Goal: Find specific page/section: Find specific page/section

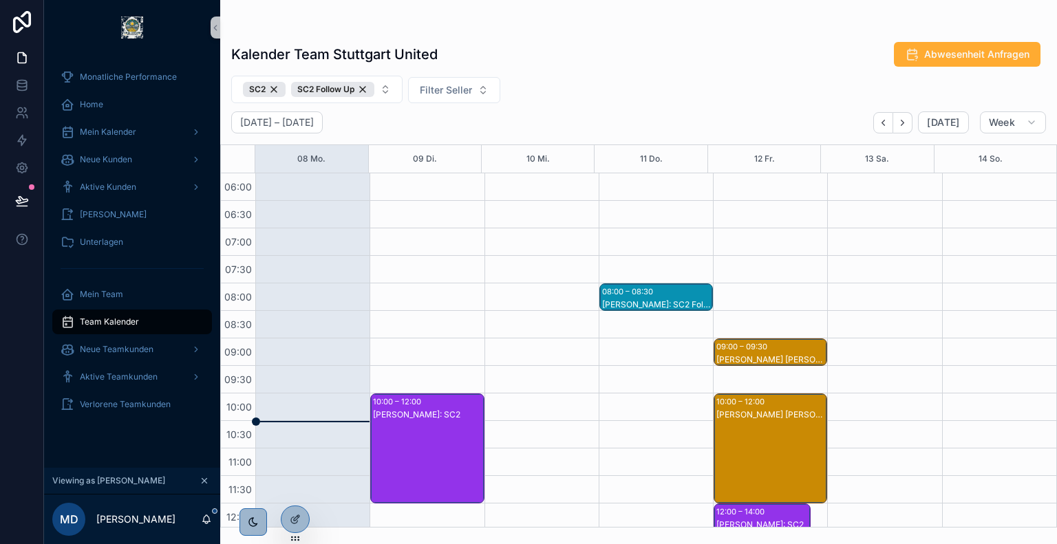
scroll to position [526, 0]
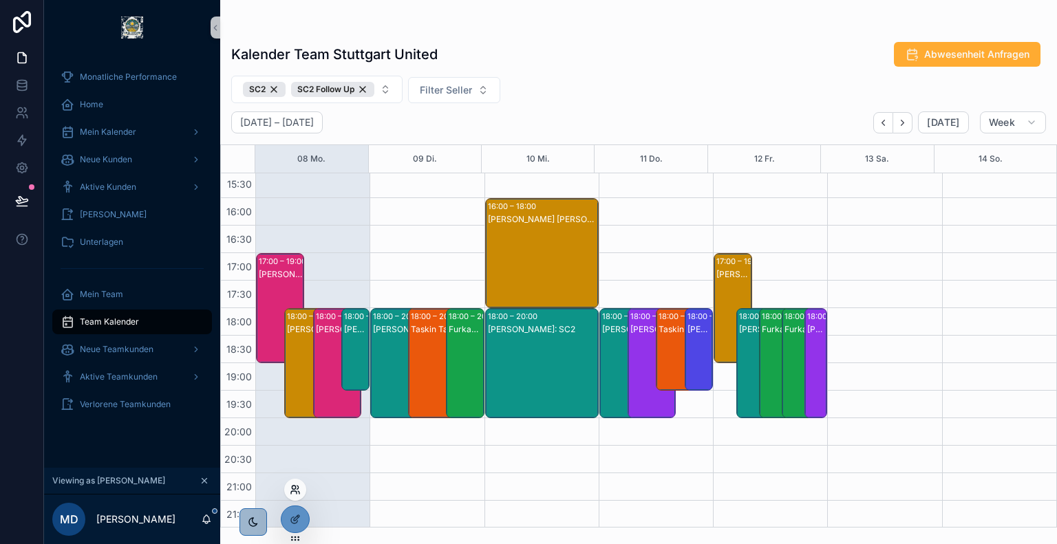
click at [297, 492] on icon at bounding box center [294, 492] width 6 height 3
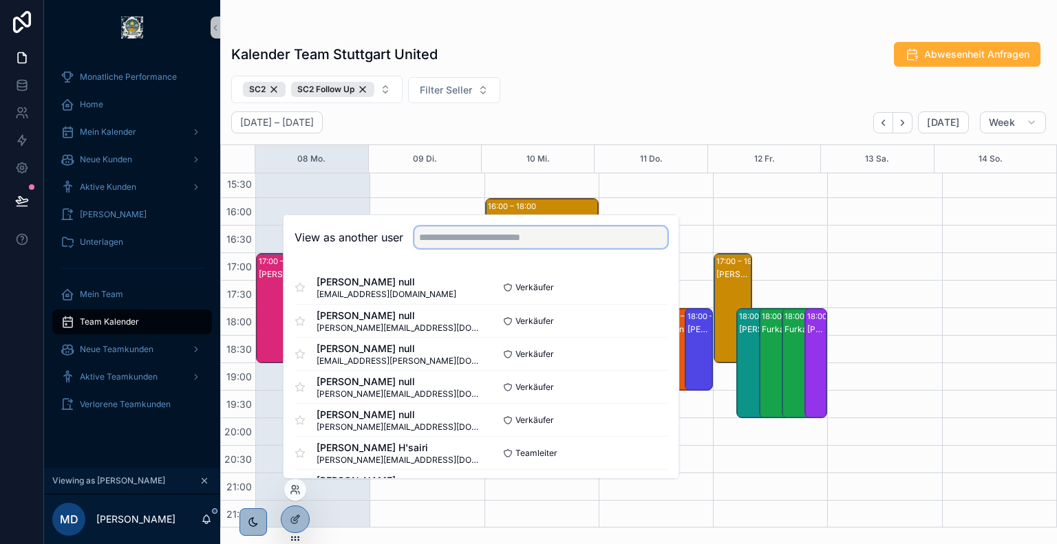
click at [500, 239] on input "text" at bounding box center [540, 237] width 253 height 22
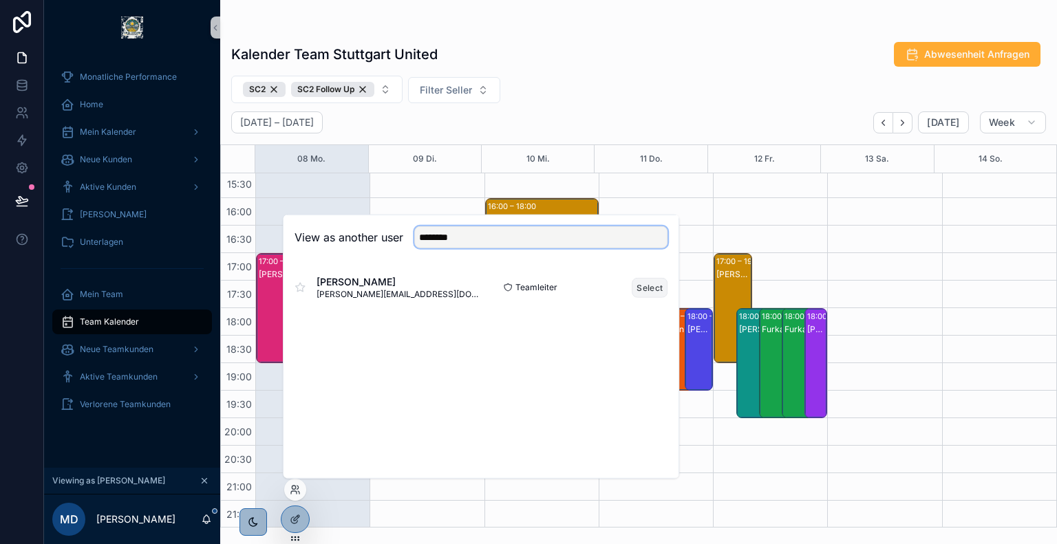
type input "********"
click at [656, 288] on button "Select" at bounding box center [650, 287] width 36 height 20
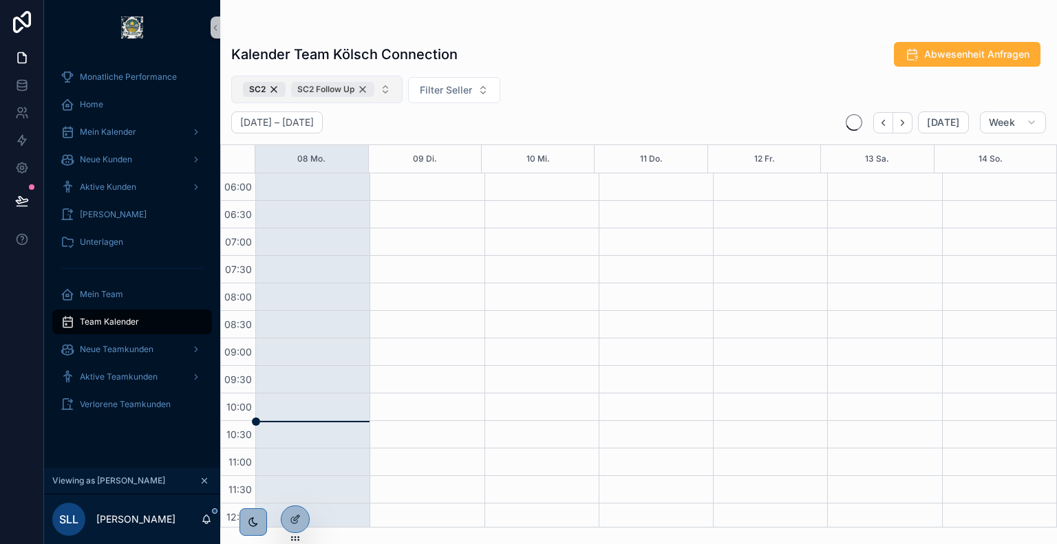
scroll to position [330, 0]
click at [275, 92] on div "SC2" at bounding box center [264, 89] width 43 height 15
click at [314, 92] on div "SC2 Follow Up" at bounding box center [284, 89] width 83 height 15
click at [384, 94] on span "Filter Seller" at bounding box center [393, 89] width 52 height 14
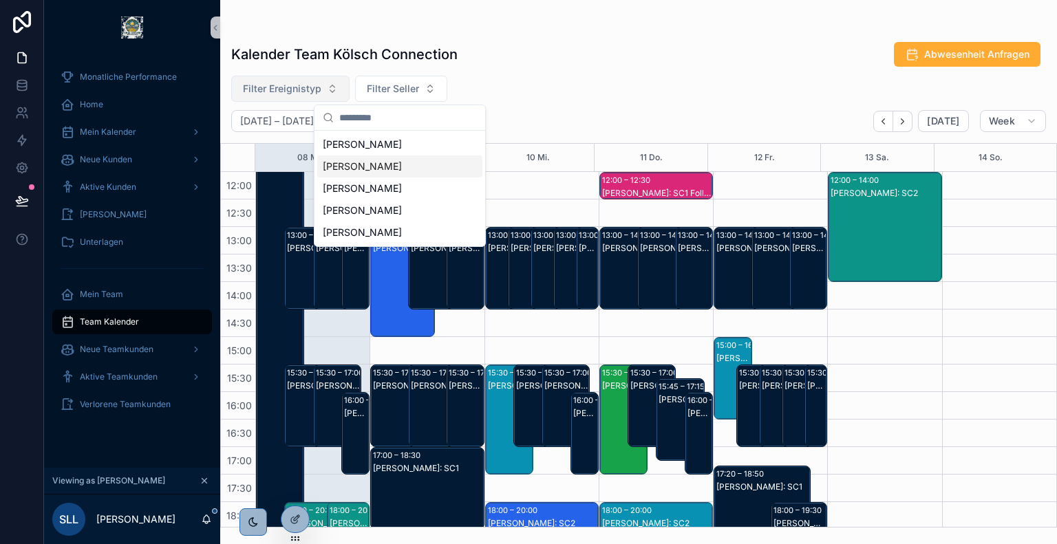
click at [376, 167] on span "[PERSON_NAME]" at bounding box center [362, 167] width 79 height 14
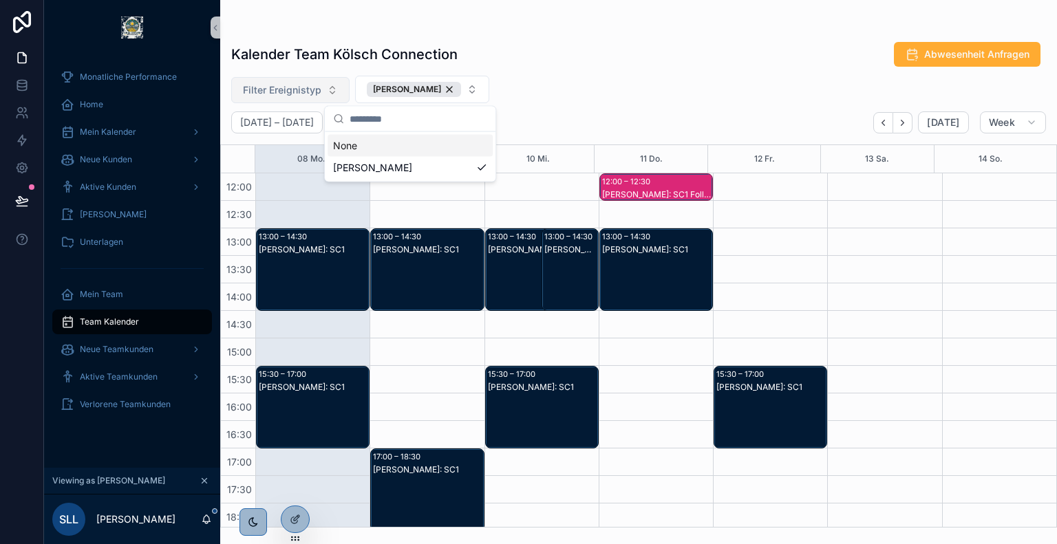
click at [654, 81] on div "Filter Ereignistyp [PERSON_NAME]" at bounding box center [638, 90] width 837 height 28
click at [650, 278] on div "[PERSON_NAME]: SC1" at bounding box center [656, 284] width 109 height 80
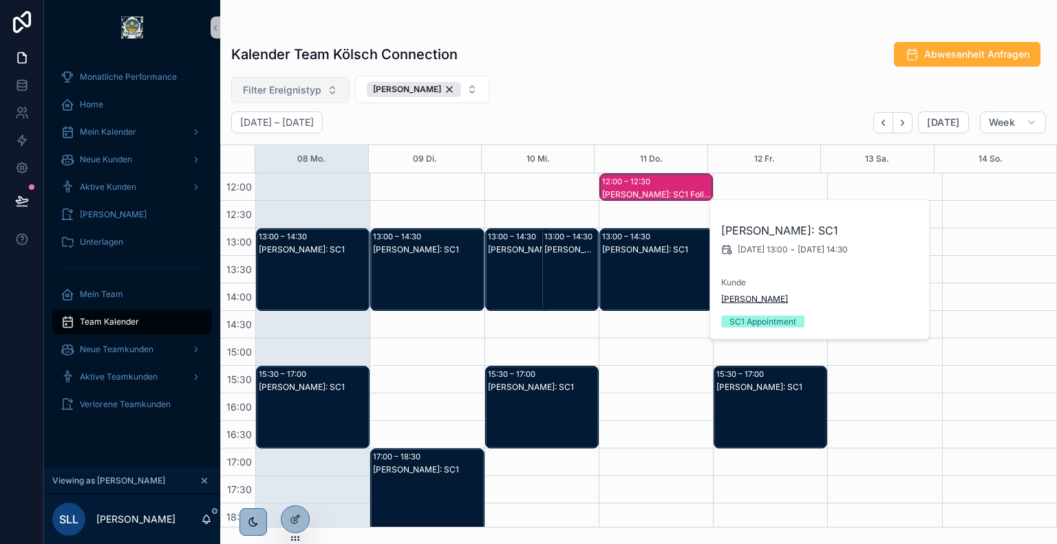
click at [740, 297] on span "[PERSON_NAME]" at bounding box center [754, 299] width 67 height 11
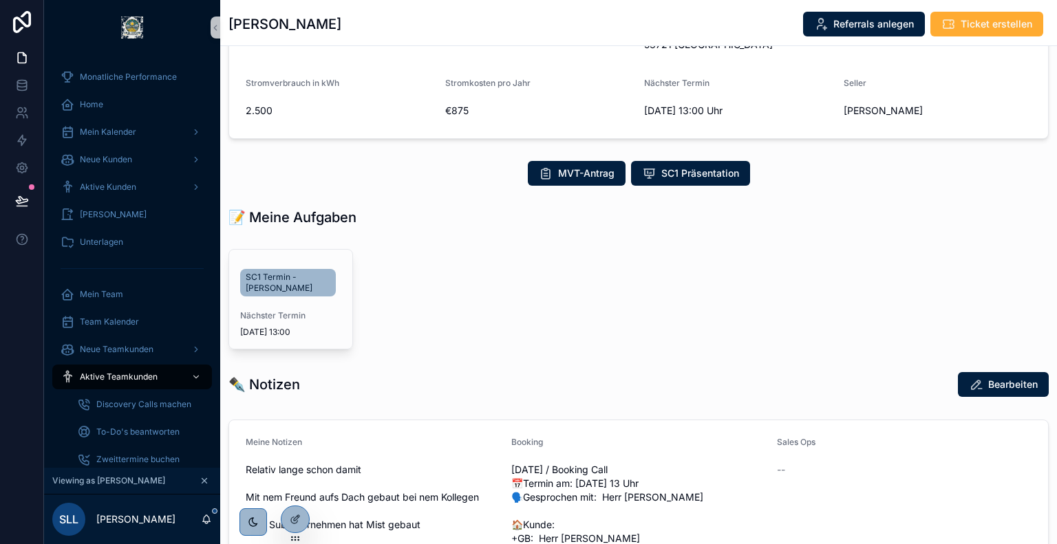
scroll to position [242, 0]
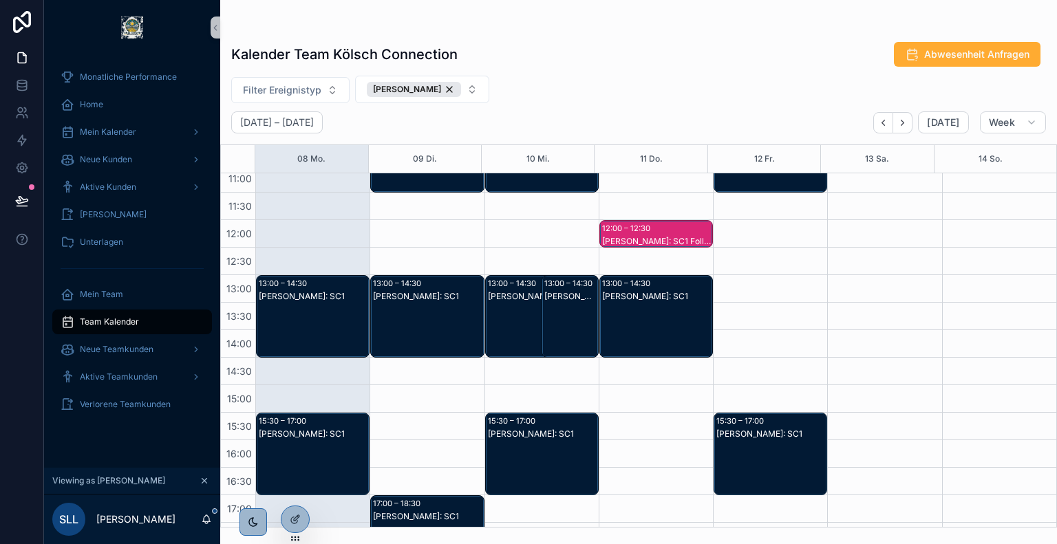
scroll to position [281, 0]
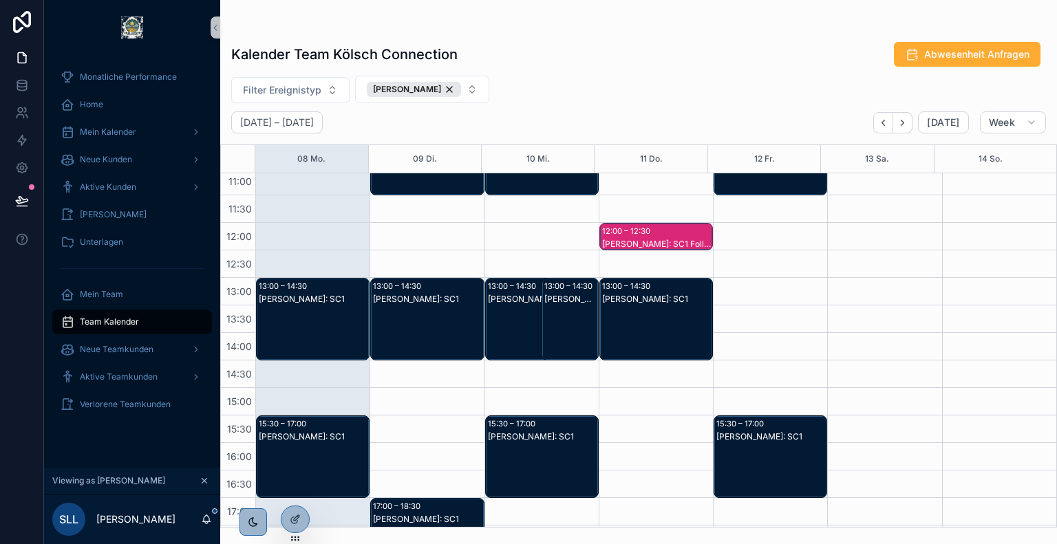
click at [644, 314] on div "[PERSON_NAME]: SC1" at bounding box center [656, 333] width 109 height 80
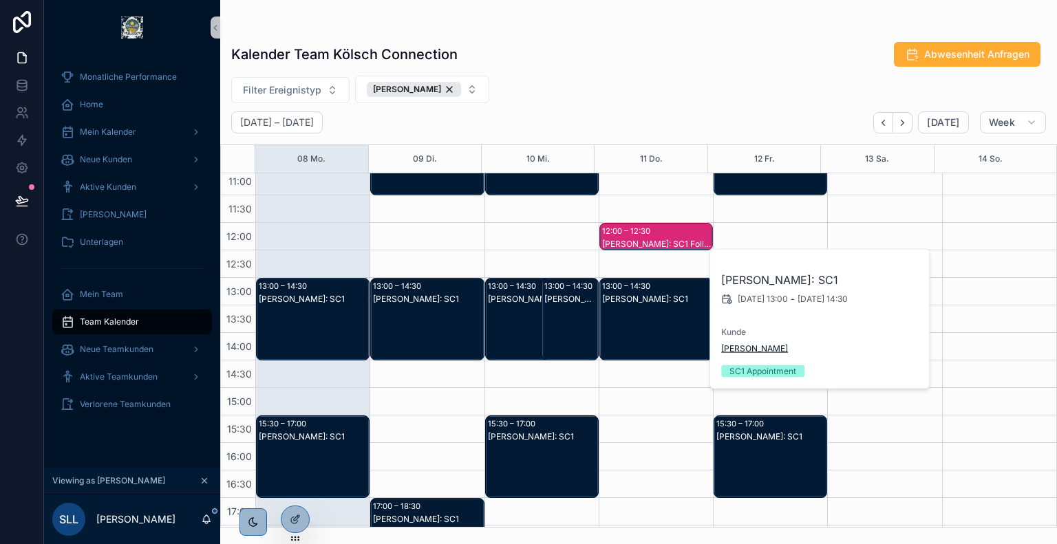
click at [756, 348] on span "[PERSON_NAME]" at bounding box center [754, 348] width 67 height 11
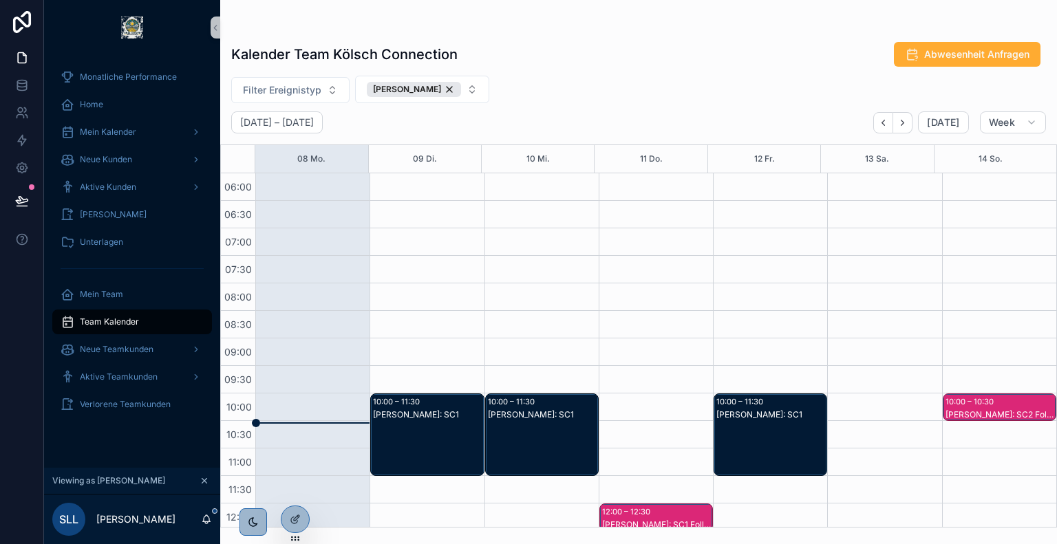
scroll to position [330, 0]
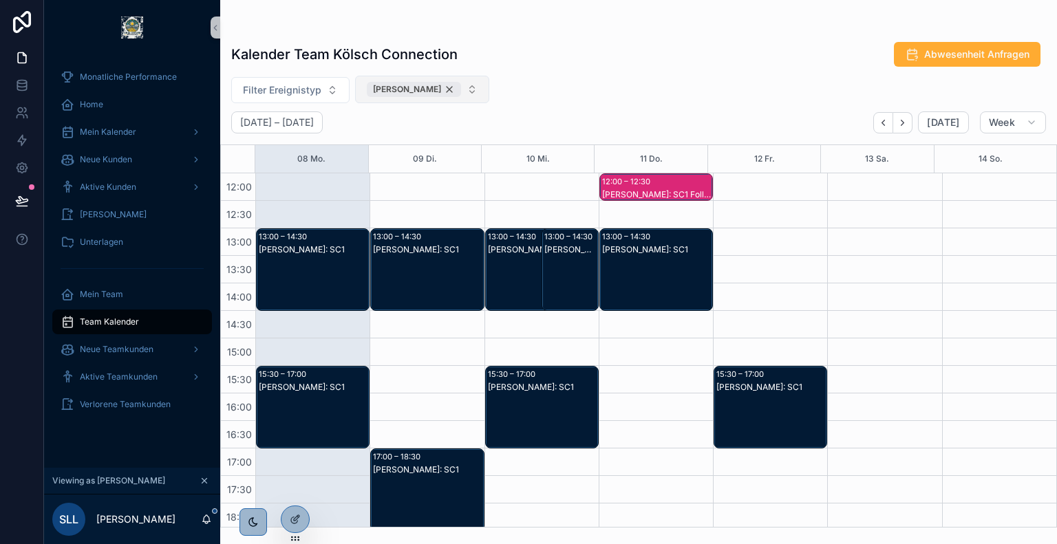
click at [429, 90] on div "[PERSON_NAME]" at bounding box center [414, 89] width 94 height 15
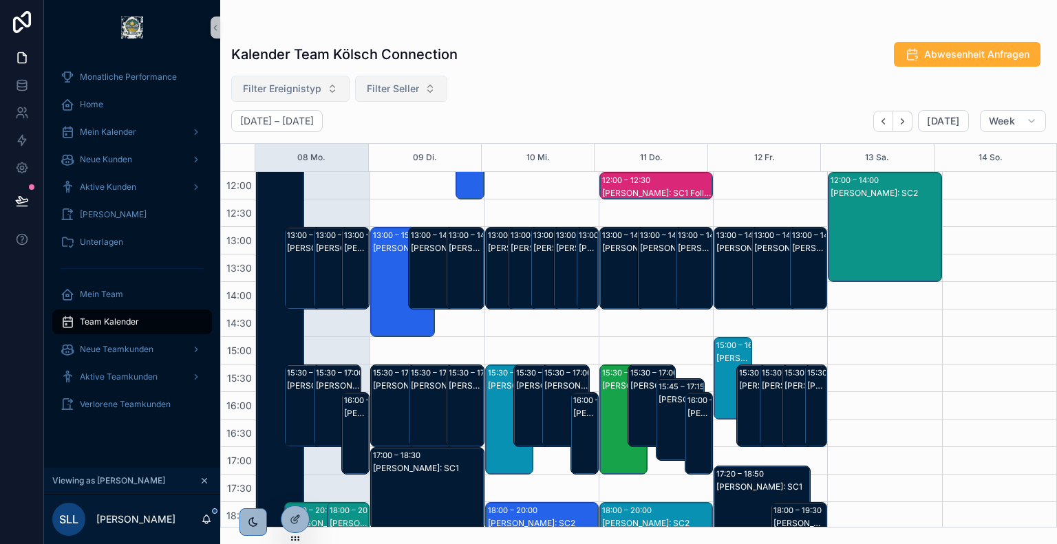
click at [303, 91] on span "Filter Ereignistyp" at bounding box center [282, 89] width 78 height 14
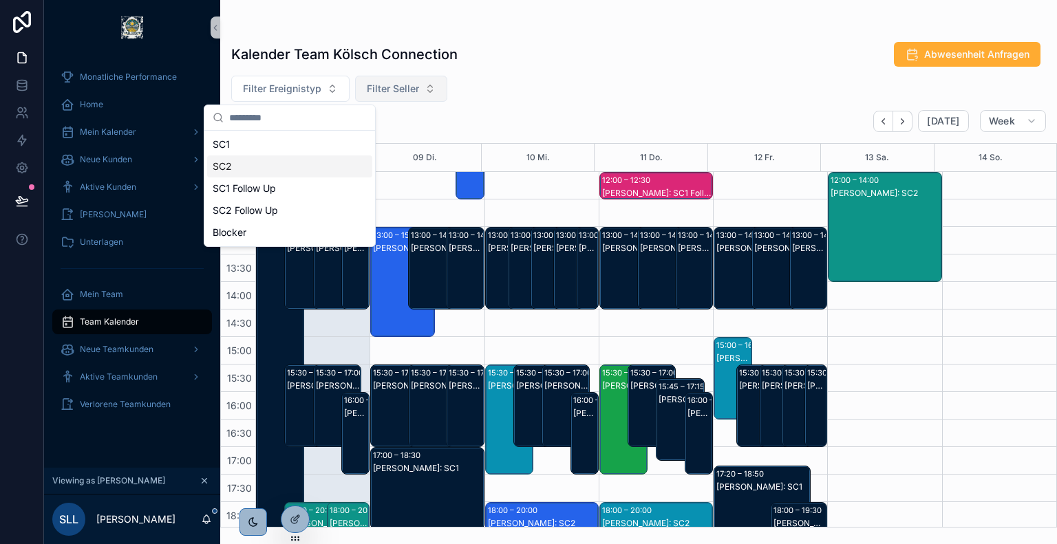
click at [267, 168] on div "SC2" at bounding box center [289, 167] width 165 height 22
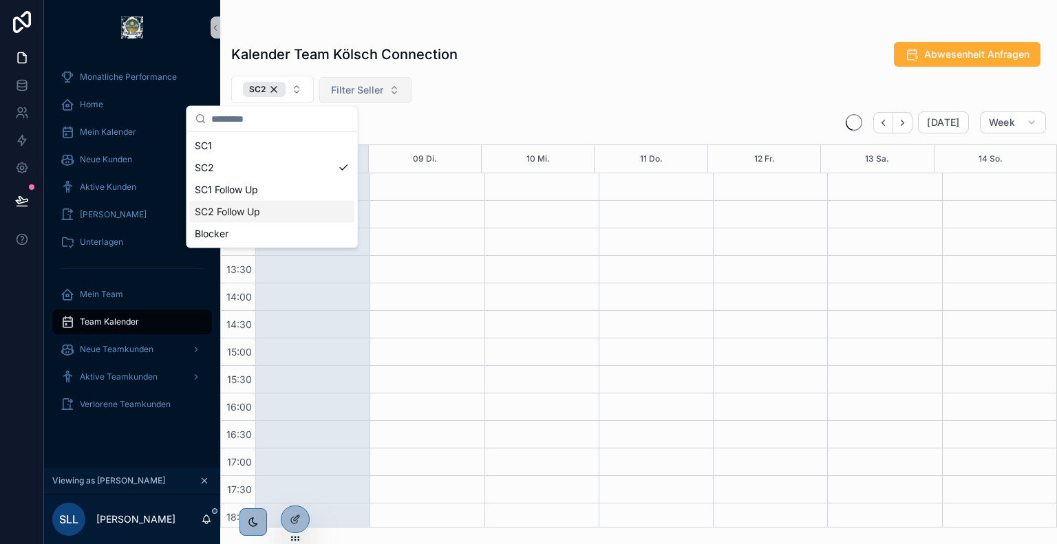
click at [278, 206] on div "SC2 Follow Up" at bounding box center [271, 212] width 165 height 22
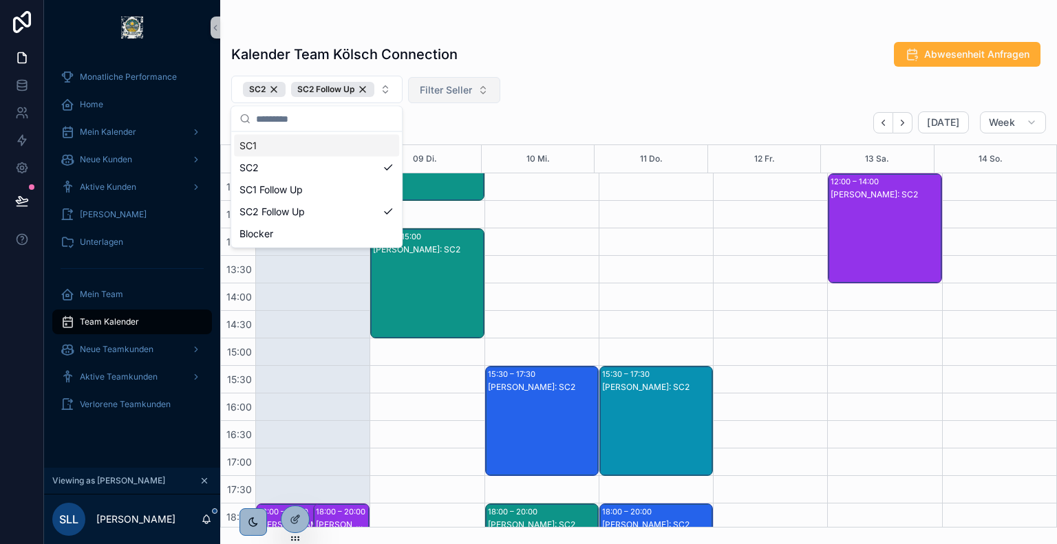
click at [532, 83] on div "SC2 SC2 Follow Up Filter Seller" at bounding box center [638, 90] width 837 height 28
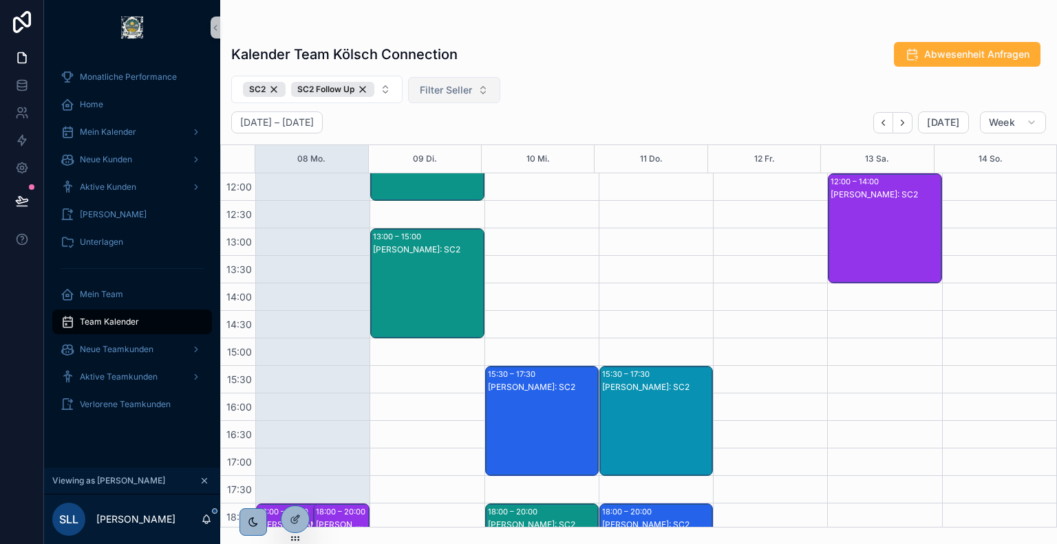
scroll to position [526, 0]
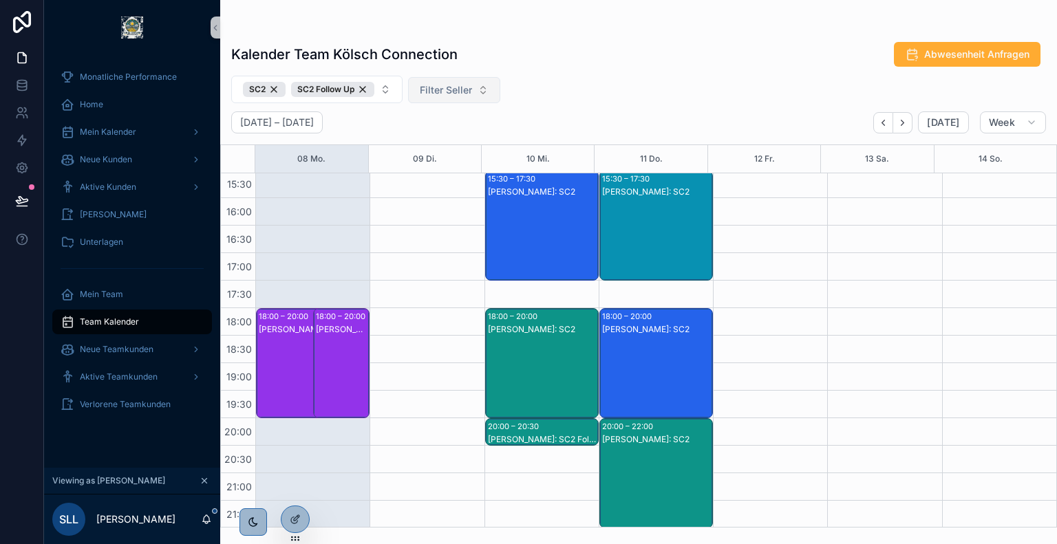
click at [352, 337] on div "[PERSON_NAME]: SC2" at bounding box center [342, 376] width 53 height 107
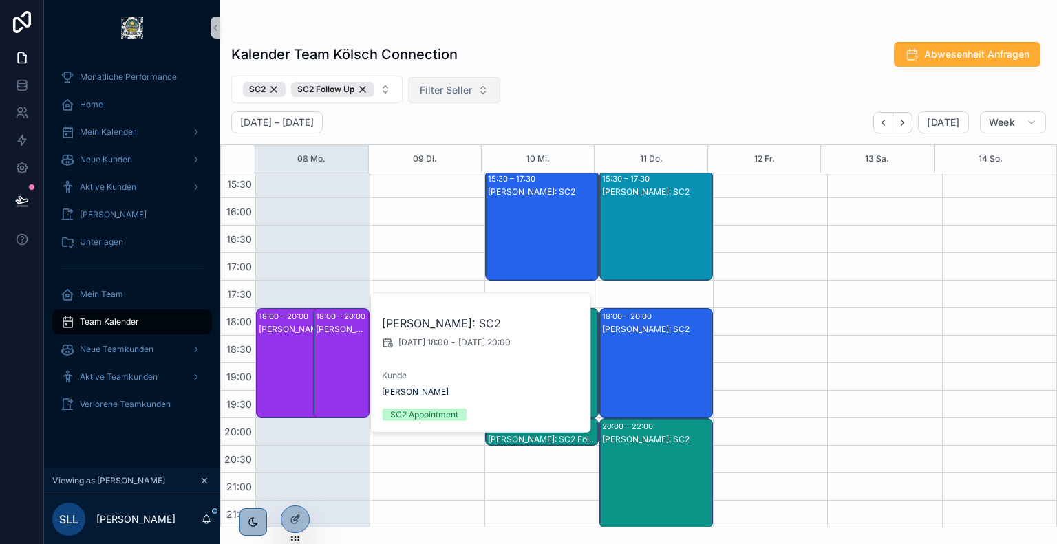
click at [291, 344] on div "[PERSON_NAME]: SC2" at bounding box center [305, 376] width 92 height 107
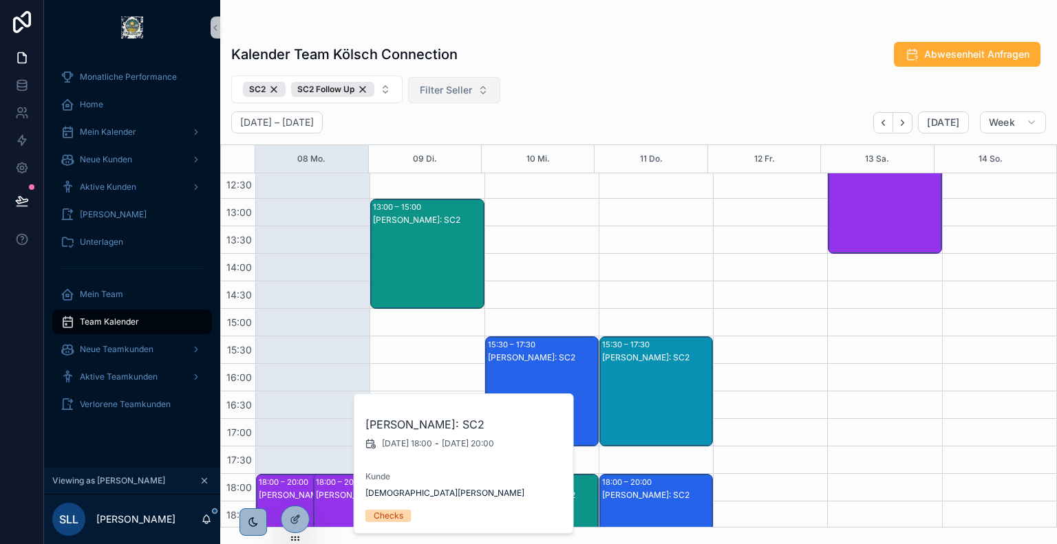
scroll to position [358, 0]
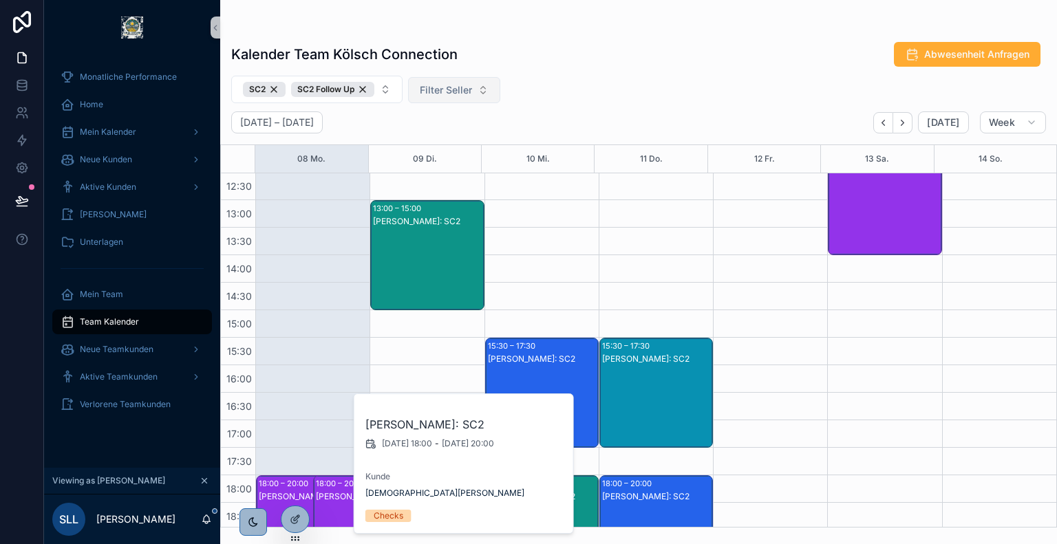
click at [386, 254] on div "[PERSON_NAME]: SC2" at bounding box center [427, 268] width 109 height 107
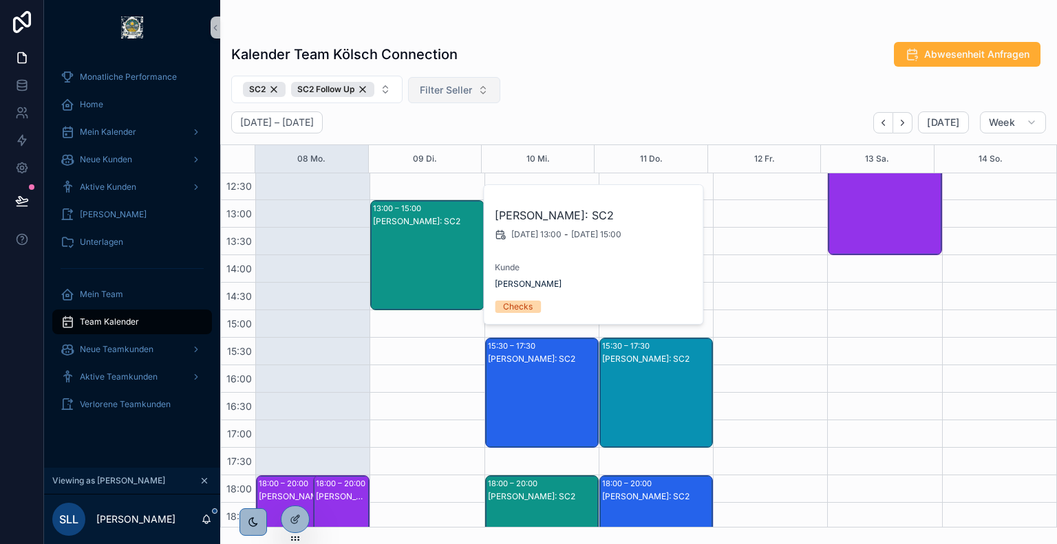
click at [658, 19] on div "Kalender Team Kölsch Connection Abwesenheit Anfragen SC2 SC2 Follow Up Filter S…" at bounding box center [638, 264] width 837 height 528
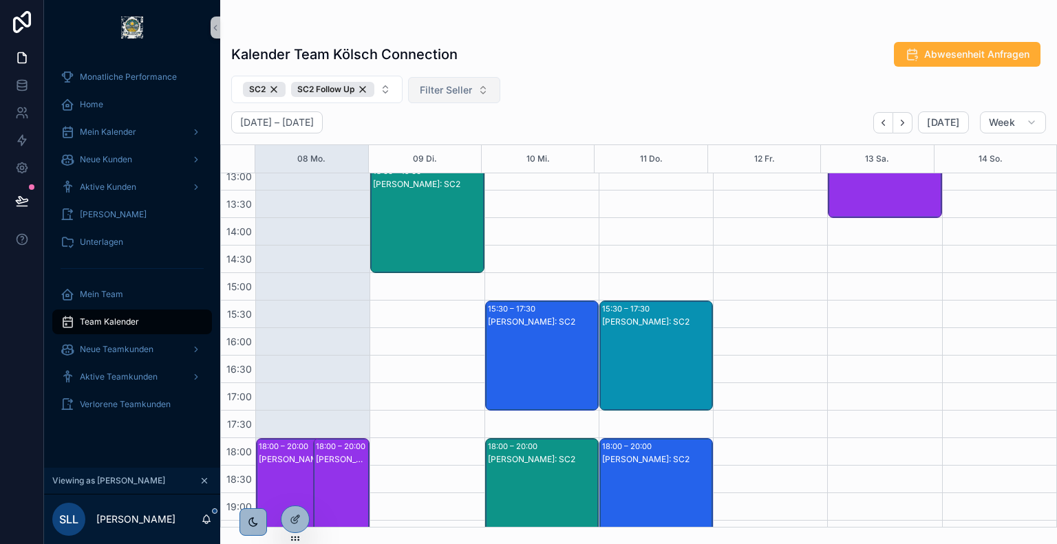
scroll to position [394, 0]
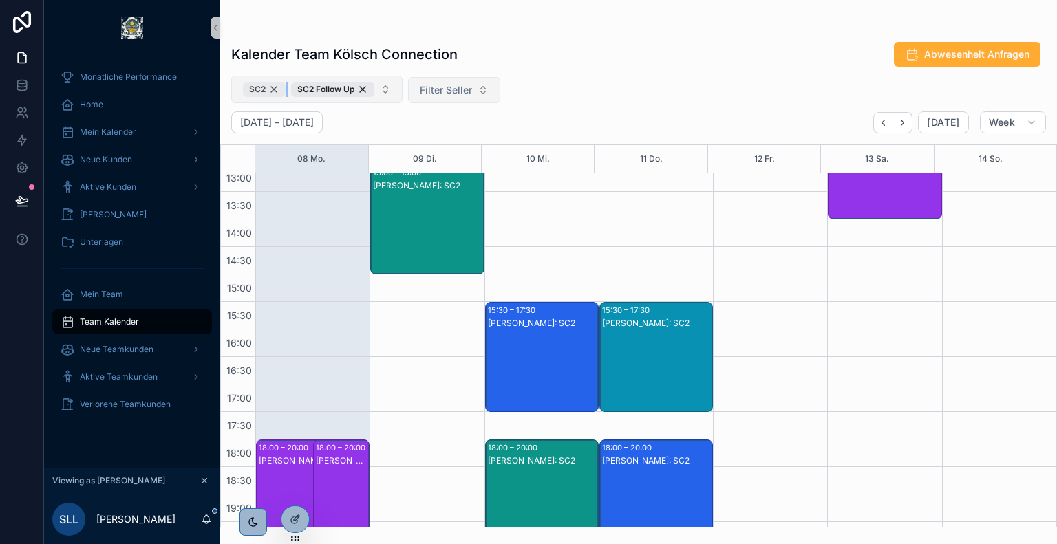
click at [271, 89] on div "SC2" at bounding box center [264, 89] width 43 height 15
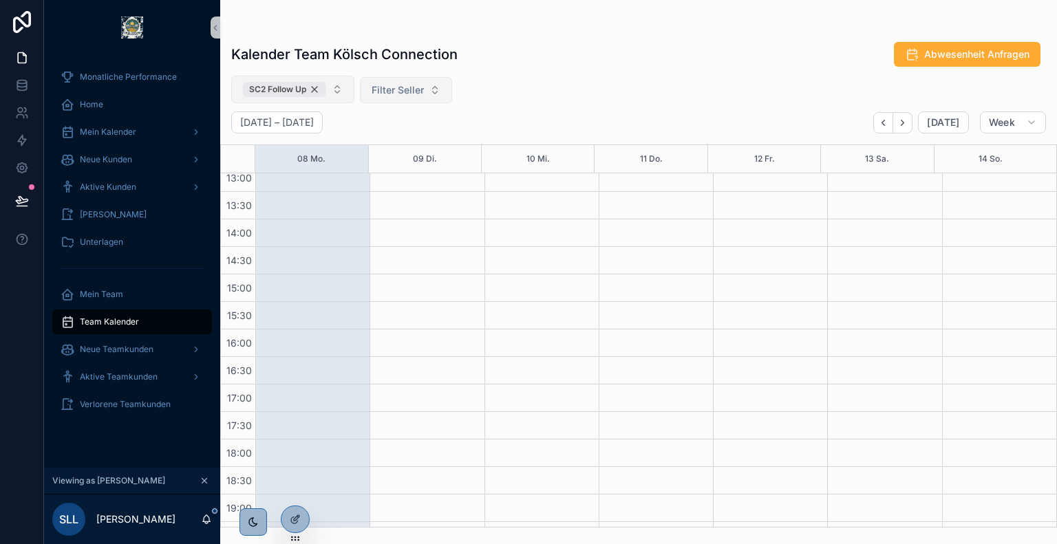
click at [316, 89] on div "SC2 Follow Up" at bounding box center [284, 89] width 83 height 15
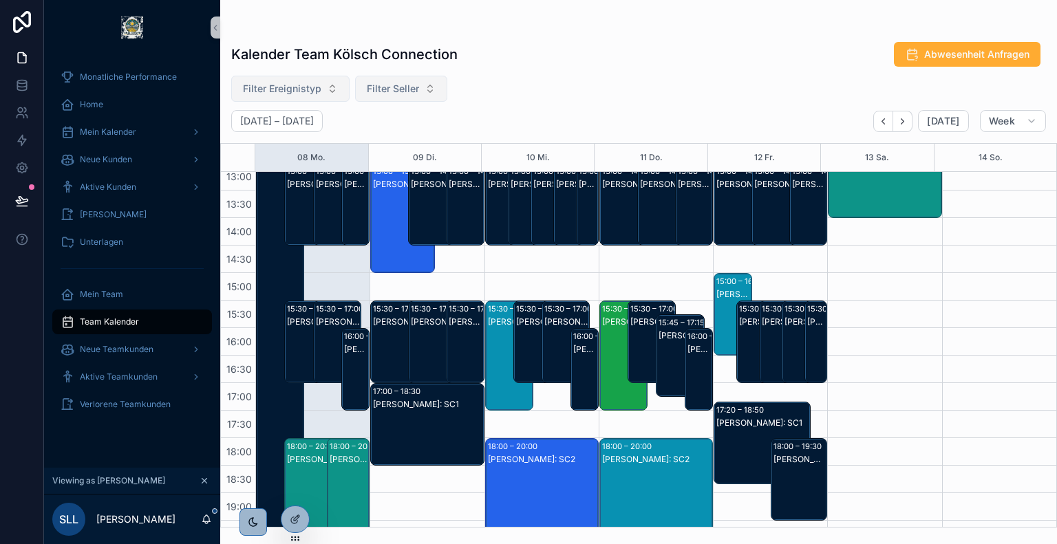
click at [403, 92] on span "Filter Seller" at bounding box center [393, 89] width 52 height 14
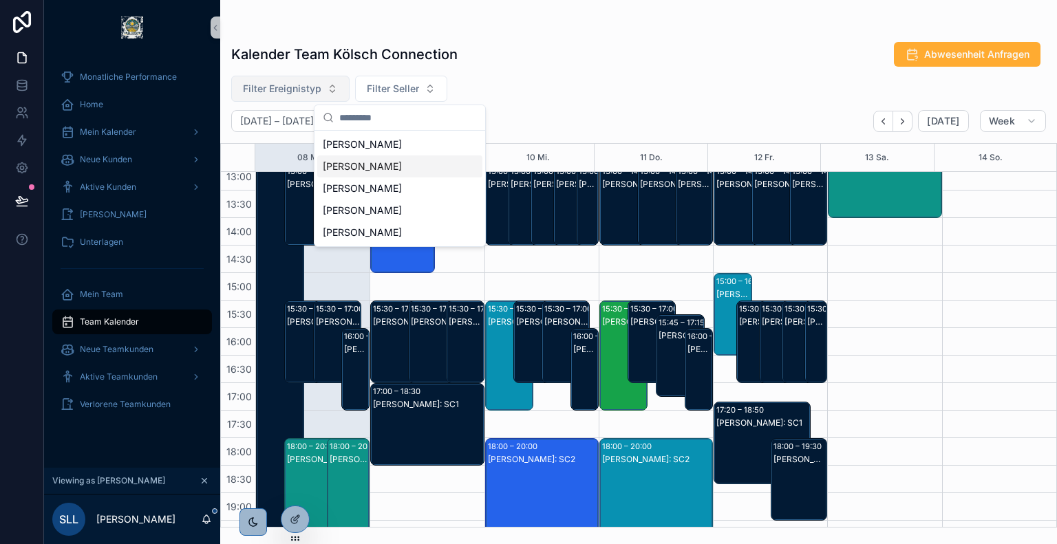
click at [404, 166] on div "[PERSON_NAME]" at bounding box center [399, 167] width 165 height 22
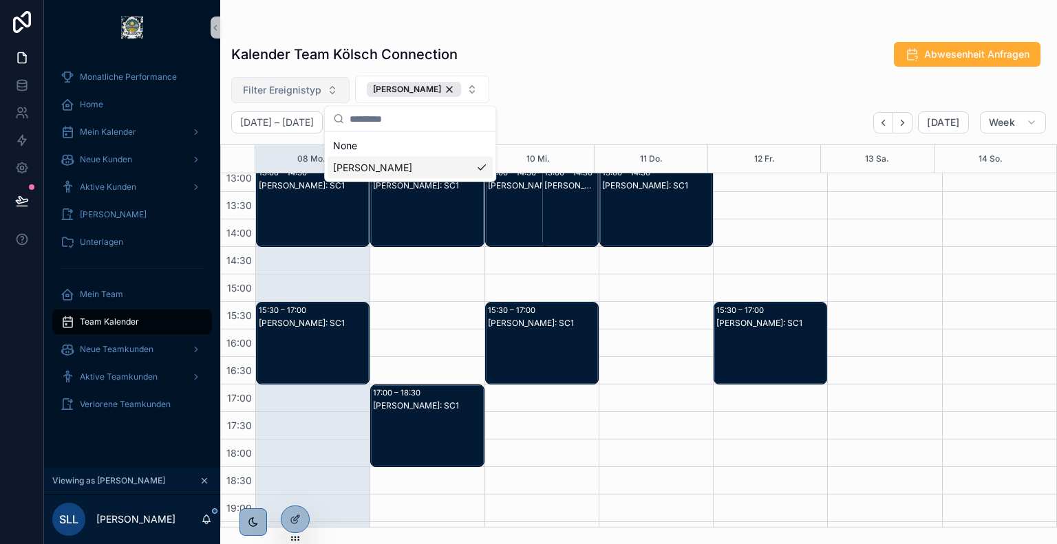
click at [698, 72] on div "Kalender Team Kölsch Connection Abwesenheit Anfragen Filter Ereignistyp [PERSON…" at bounding box center [638, 280] width 837 height 495
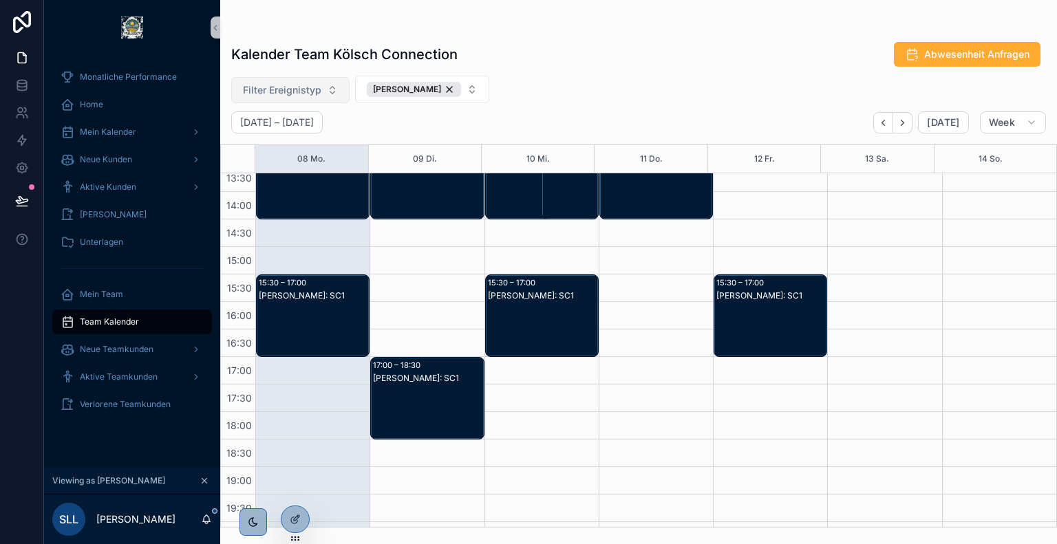
scroll to position [424, 0]
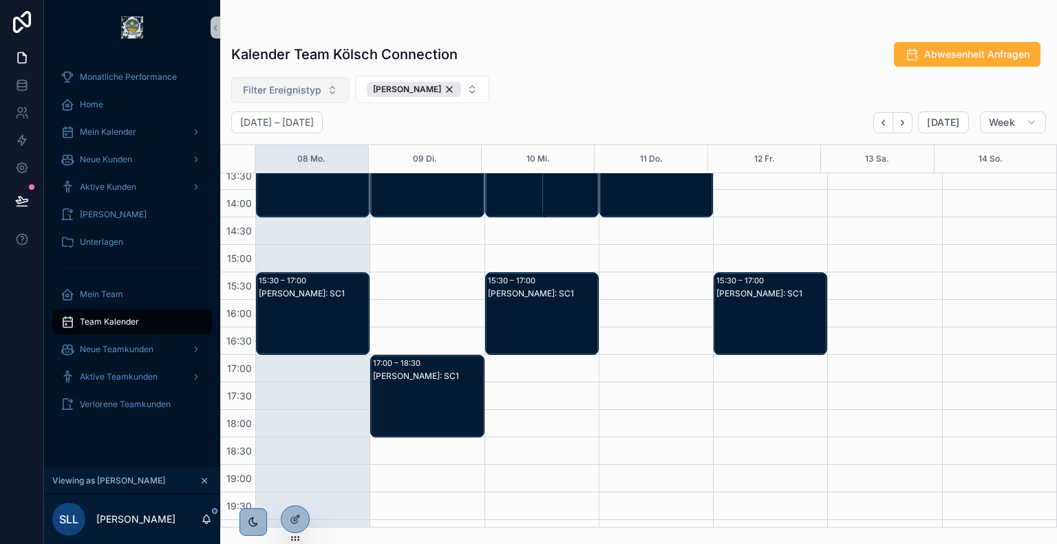
click at [449, 379] on div "[PERSON_NAME]: SC1" at bounding box center [427, 376] width 109 height 11
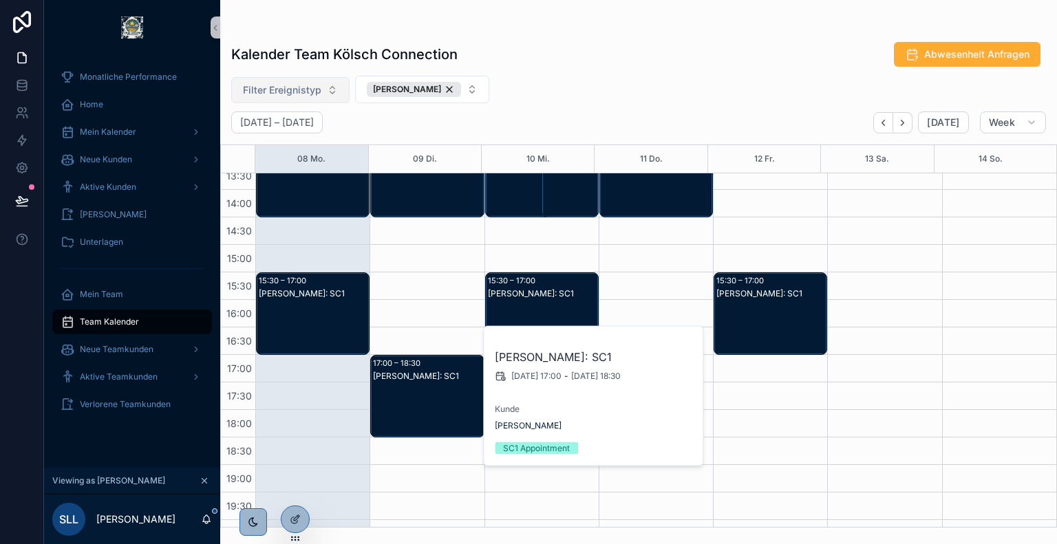
click at [579, 74] on div "Kalender Team Kölsch Connection Abwesenheit Anfragen Filter Ereignistyp [PERSON…" at bounding box center [638, 280] width 837 height 495
